Goal: Use online tool/utility: Use online tool/utility

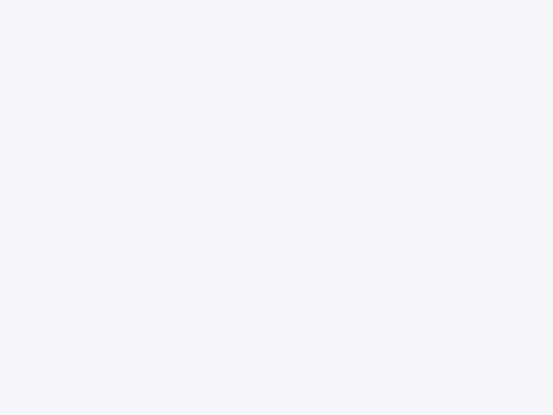
click at [276, 207] on div at bounding box center [276, 207] width 553 height 415
